Goal: Navigation & Orientation: Find specific page/section

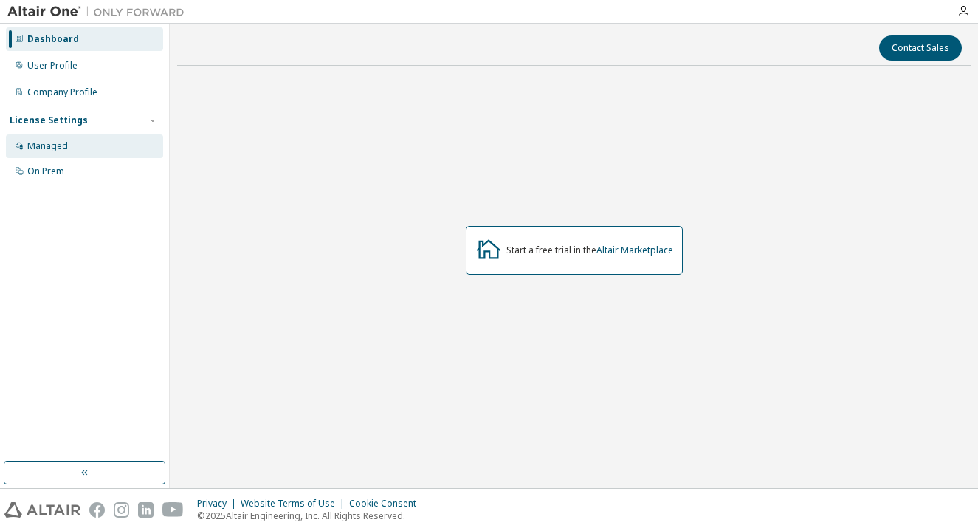
click at [77, 148] on div "Managed" at bounding box center [84, 146] width 157 height 24
